Goal: Use online tool/utility

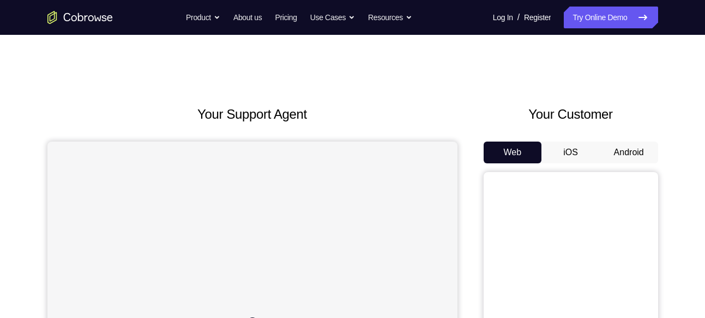
click at [636, 155] on button "Android" at bounding box center [628, 153] width 58 height 22
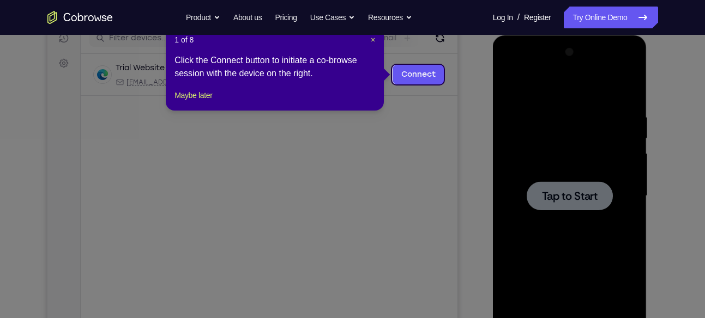
scroll to position [144, 0]
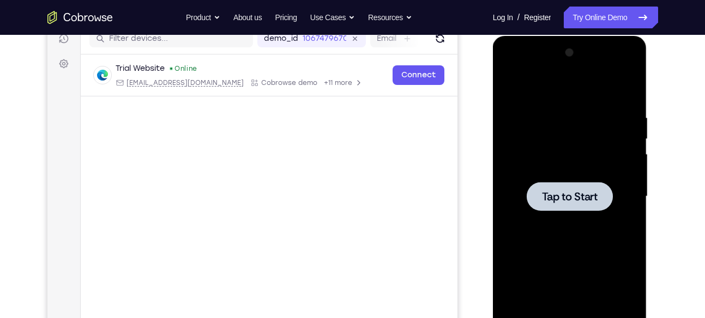
click at [572, 192] on span "Tap to Start" at bounding box center [570, 196] width 56 height 11
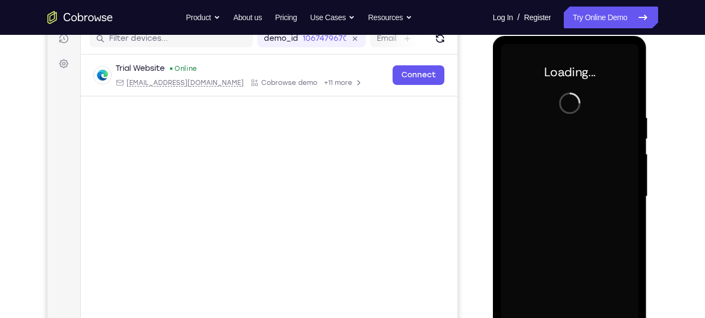
scroll to position [189, 0]
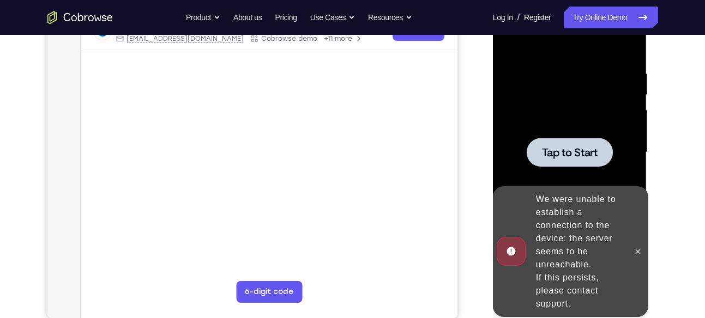
click at [544, 150] on span "Tap to Start" at bounding box center [570, 152] width 56 height 11
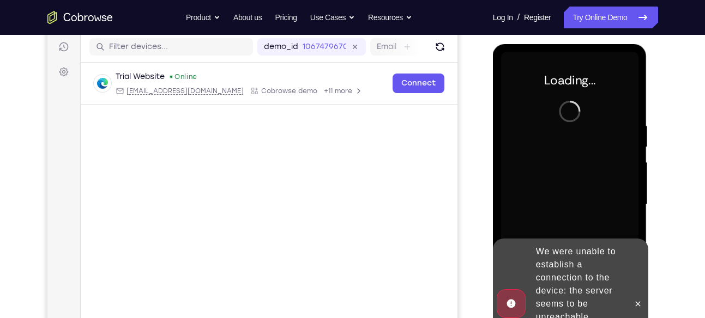
scroll to position [135, 0]
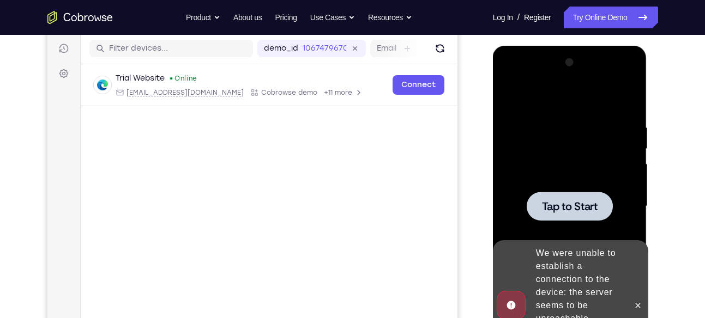
click at [558, 204] on span "Tap to Start" at bounding box center [570, 206] width 56 height 11
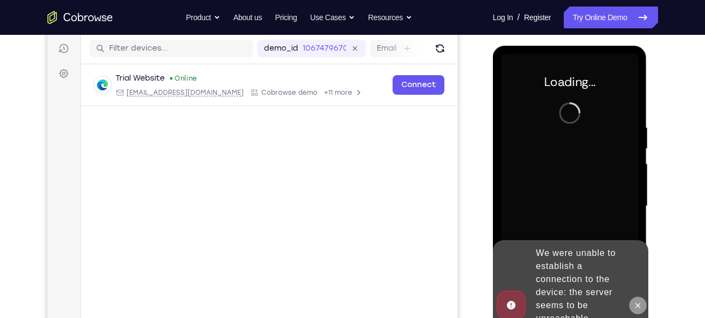
click at [641, 305] on icon at bounding box center [637, 305] width 9 height 9
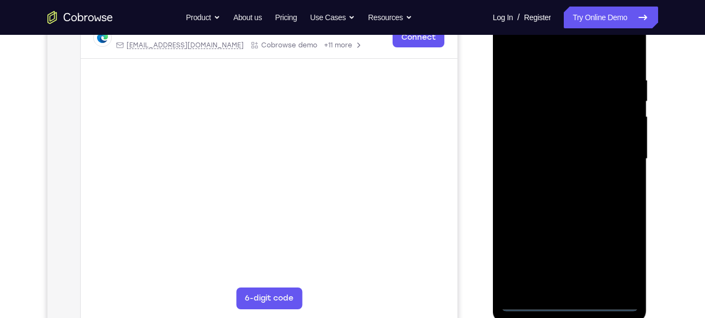
scroll to position [183, 0]
click at [570, 304] on div at bounding box center [569, 158] width 137 height 305
click at [567, 303] on div at bounding box center [569, 158] width 137 height 305
click at [616, 261] on div at bounding box center [569, 158] width 137 height 305
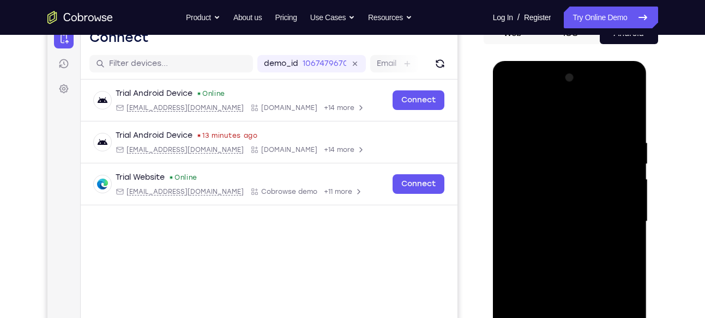
scroll to position [119, 0]
click at [517, 93] on div at bounding box center [569, 222] width 137 height 305
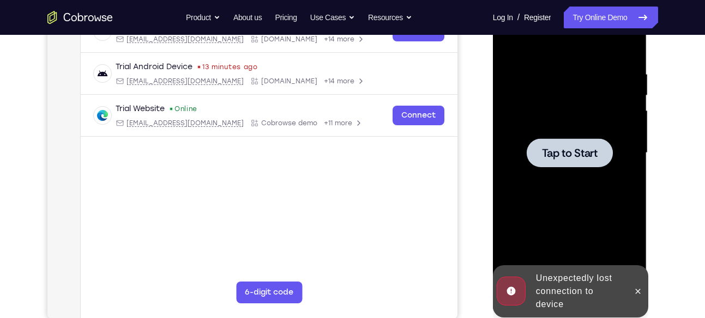
scroll to position [177, 0]
